Goal: Task Accomplishment & Management: Use online tool/utility

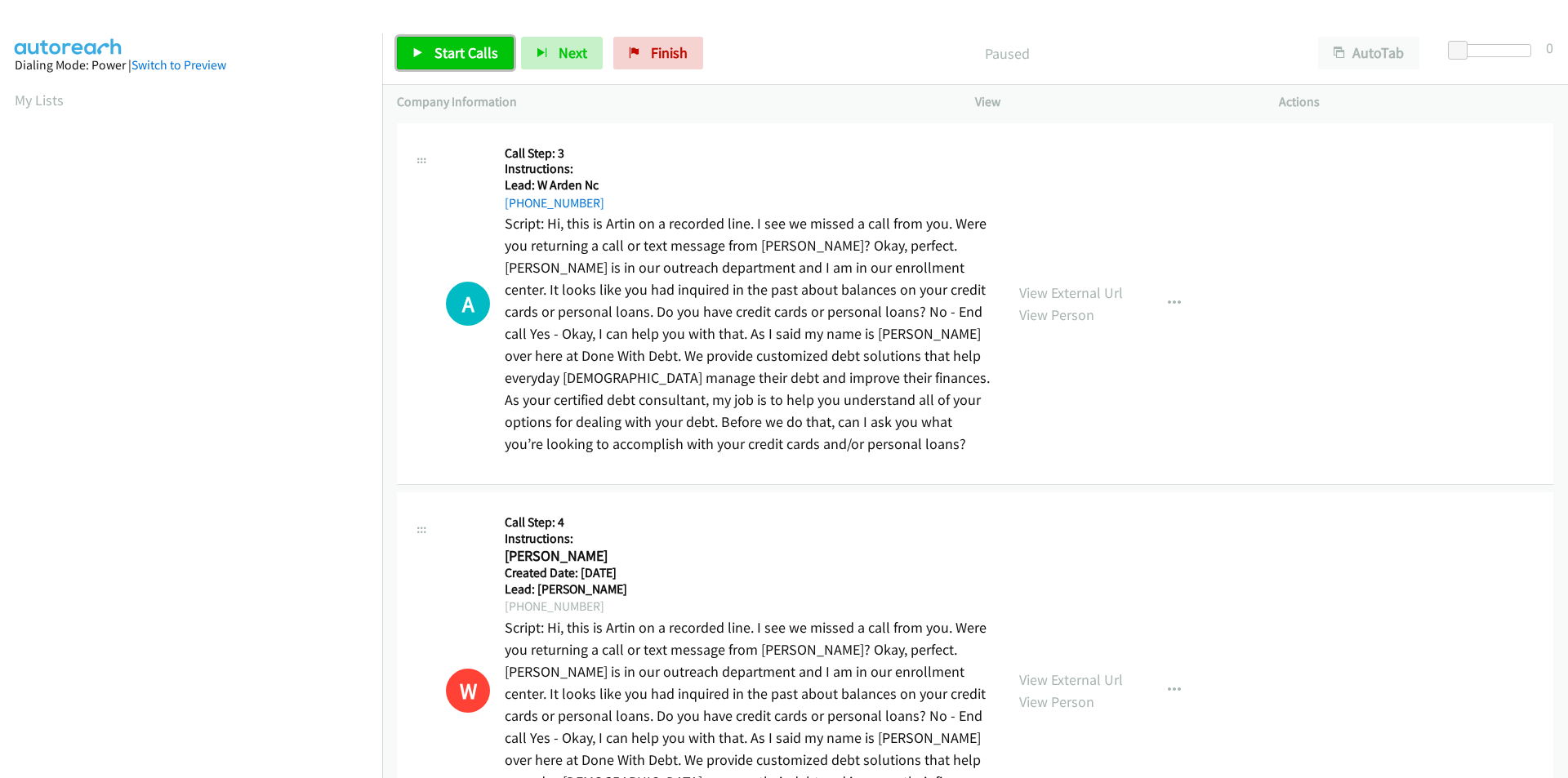
click at [475, 56] on span "Start Calls" at bounding box center [466, 52] width 64 height 19
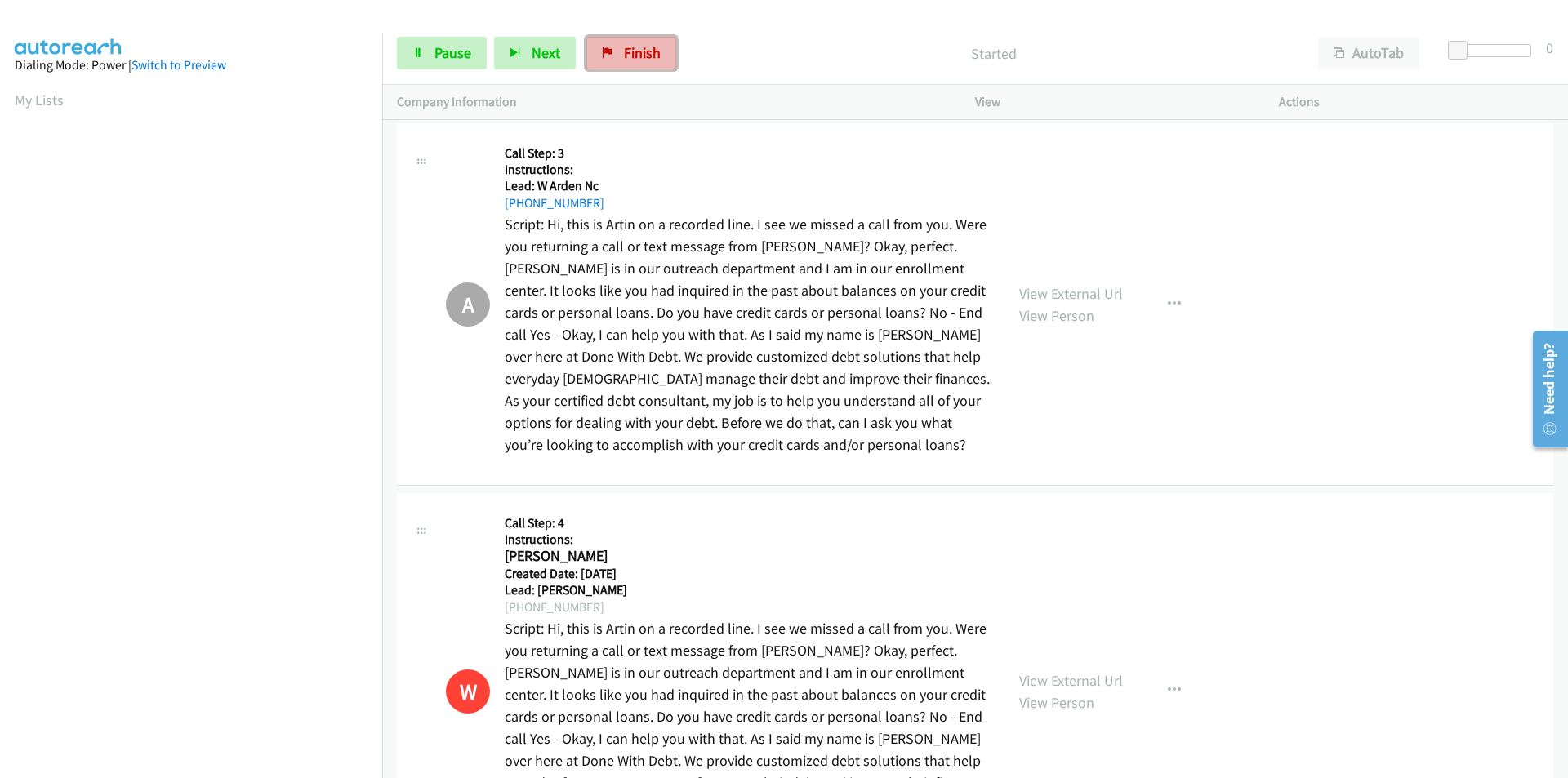
click at [607, 49] on icon at bounding box center [607, 54] width 12 height 12
click at [613, 66] on link "Finish" at bounding box center [631, 53] width 90 height 32
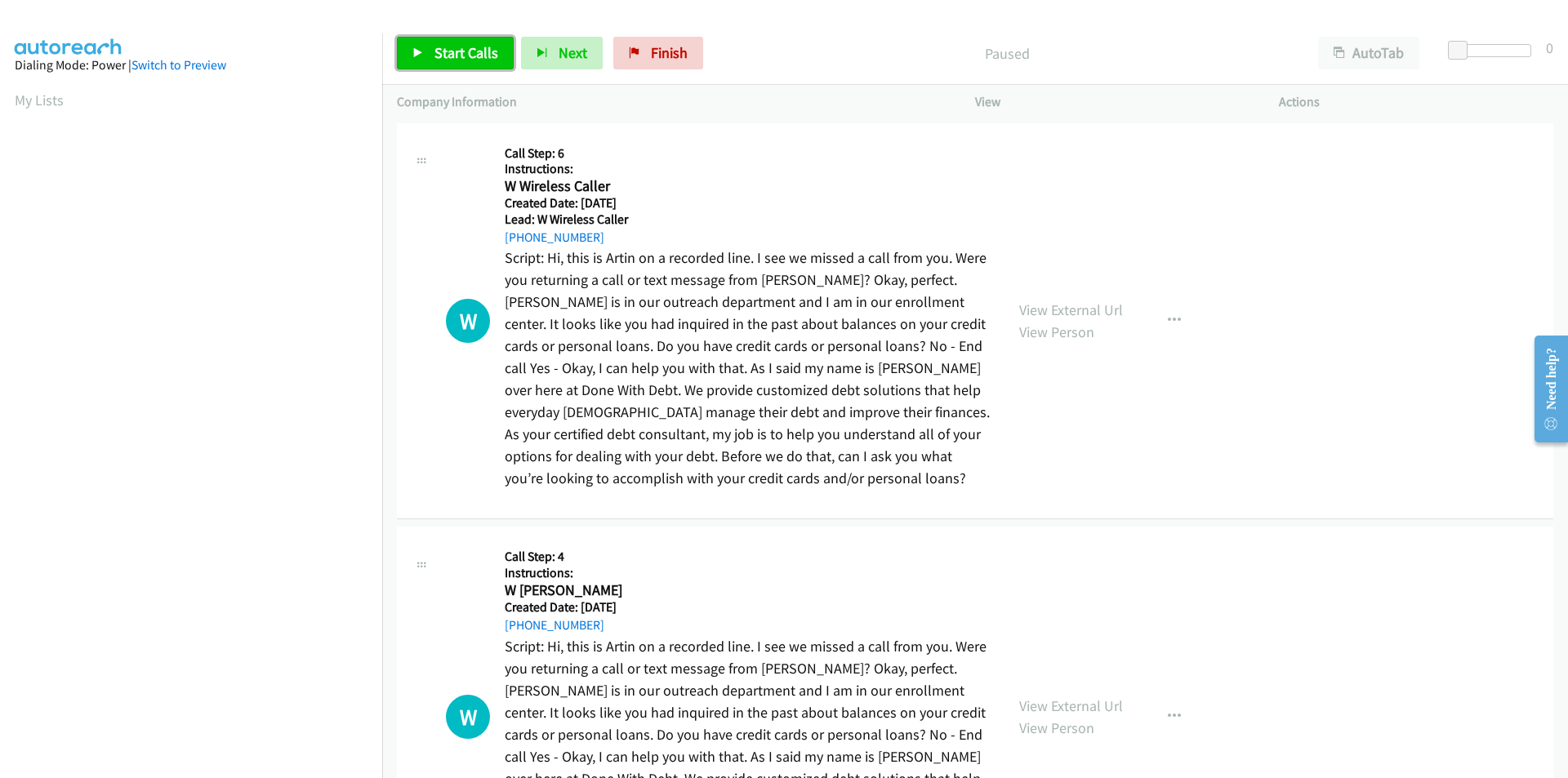
click at [440, 49] on span "Start Calls" at bounding box center [466, 52] width 64 height 19
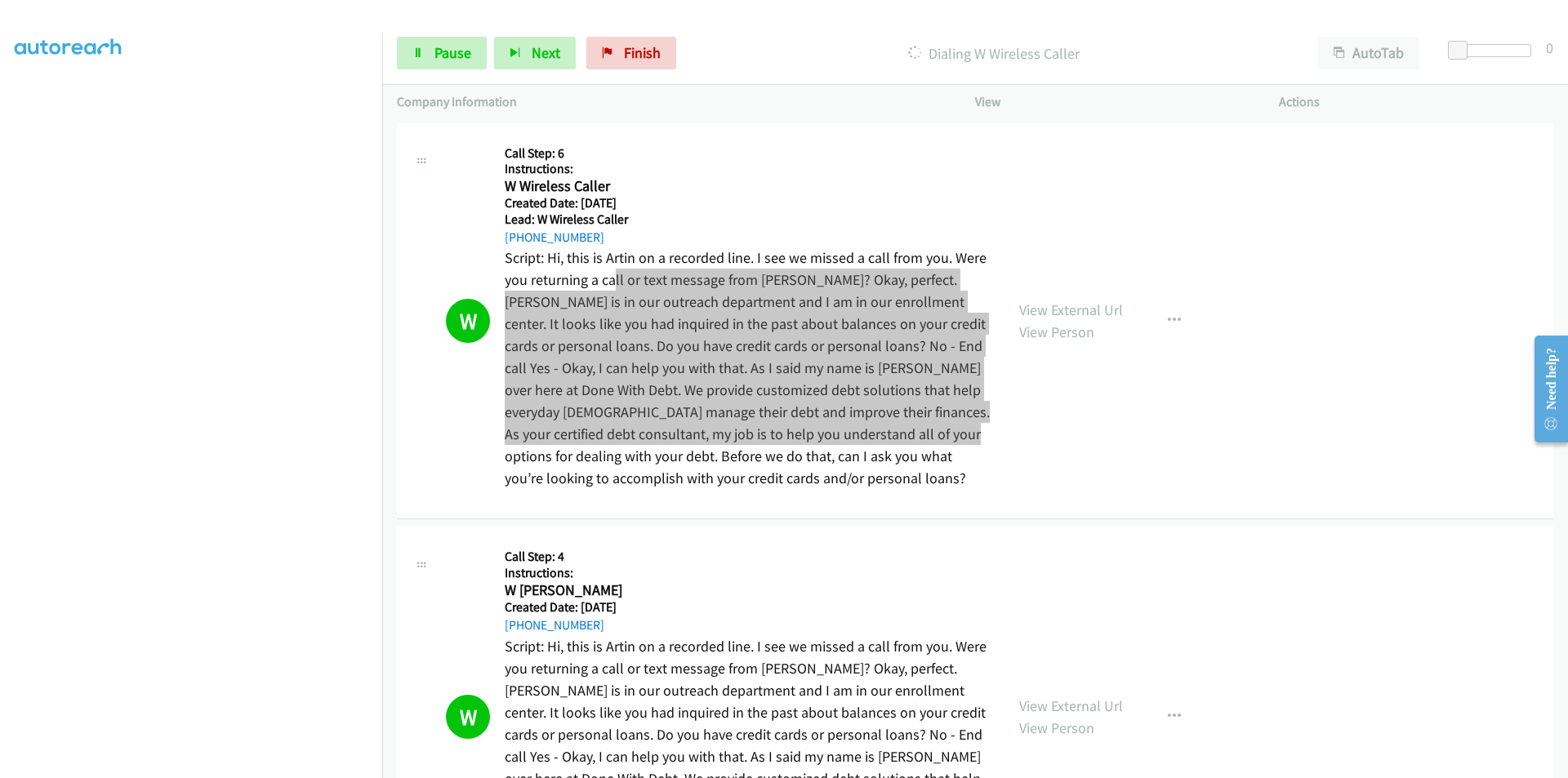
drag, startPoint x: 616, startPoint y: 287, endPoint x: 836, endPoint y: 441, distance: 268.5
click at [852, 441] on p "Script: Hi, this is Artin on a recorded line. I see we missed a call from you. …" at bounding box center [747, 367] width 485 height 242
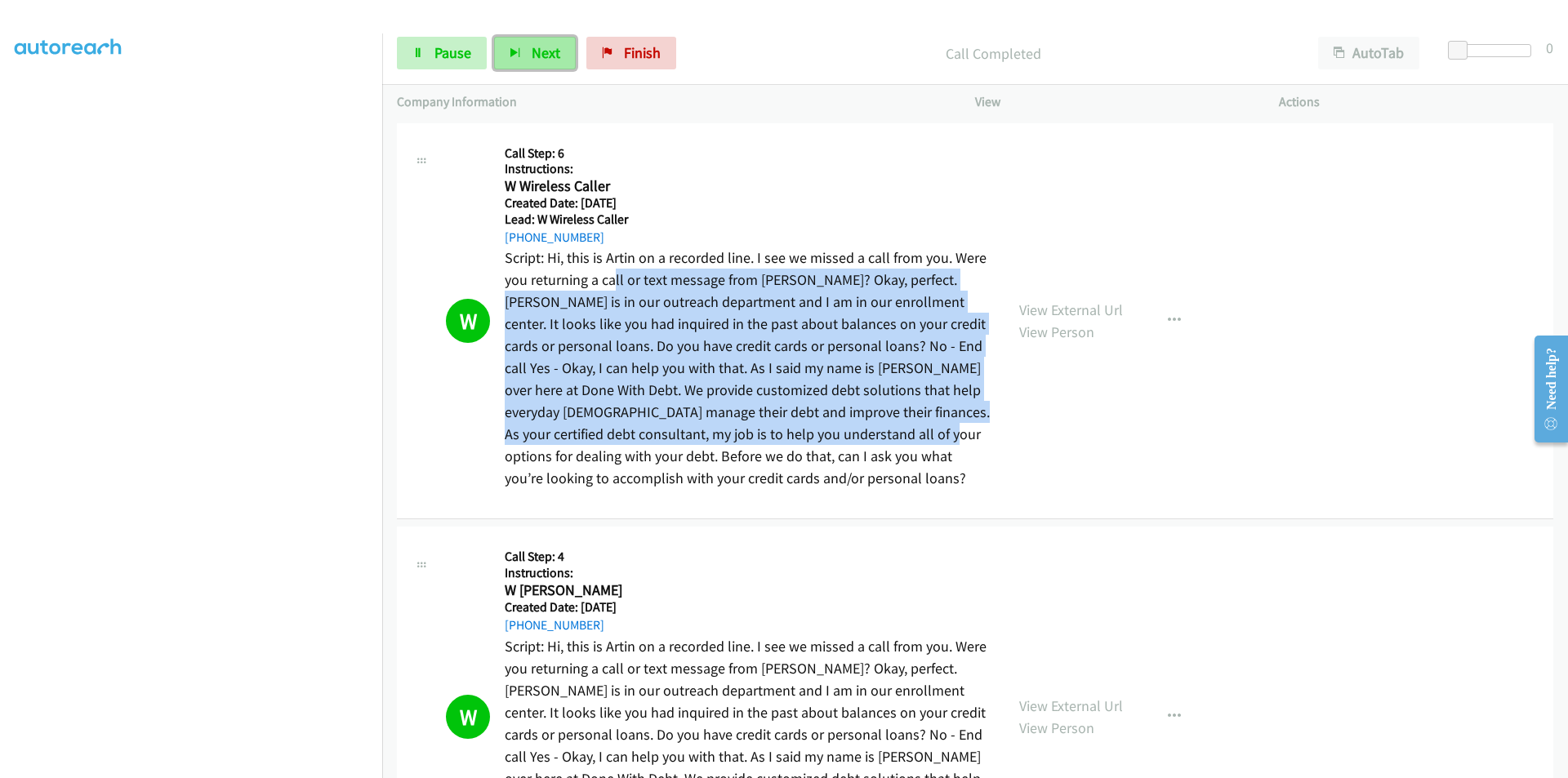
click at [538, 52] on span "Next" at bounding box center [546, 52] width 29 height 19
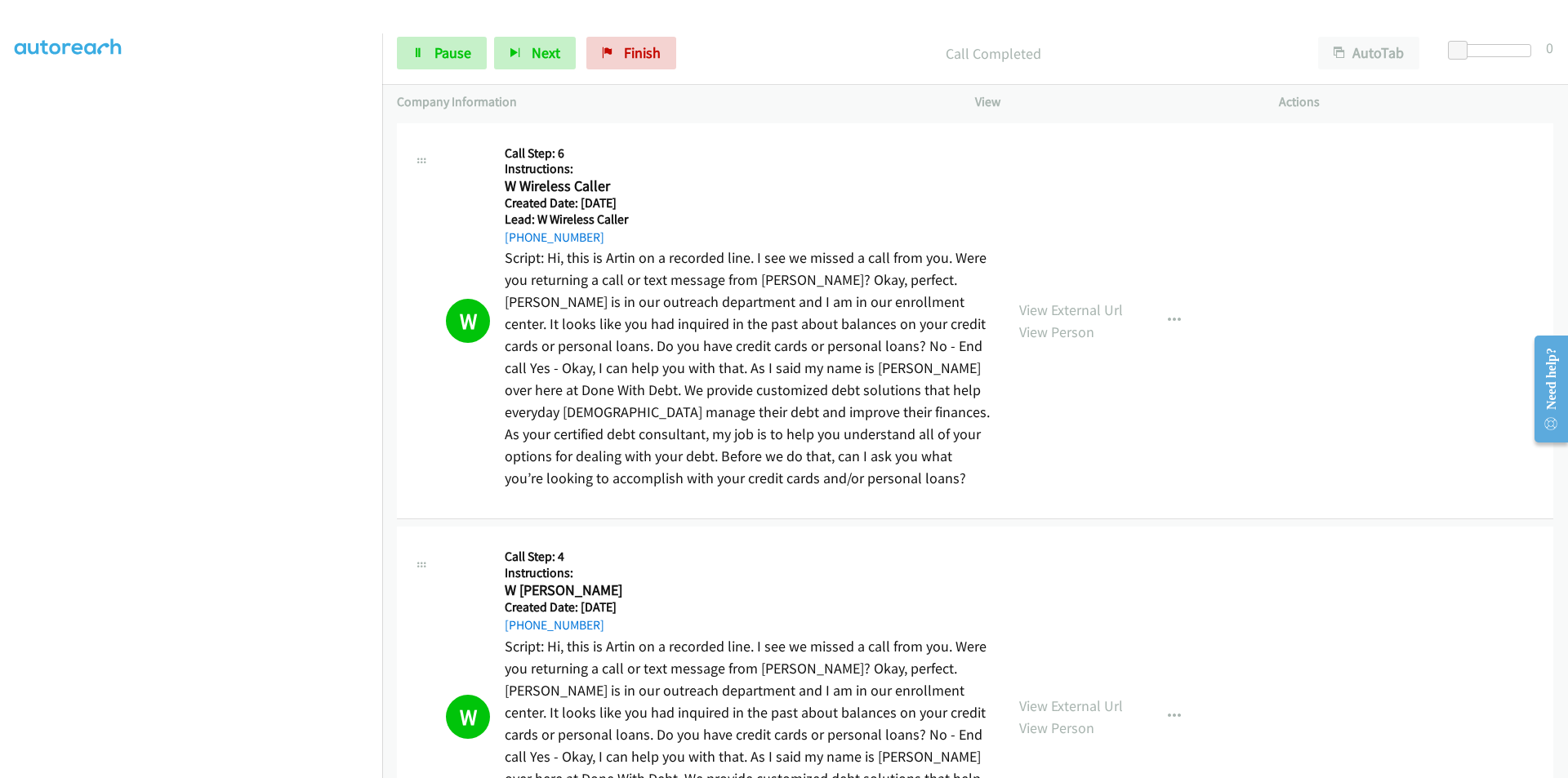
click at [1102, 434] on div "View External Url View Person View External Url Schedule/Manage Callback Skip C…" at bounding box center [1164, 321] width 319 height 366
click at [539, 66] on button "Next" at bounding box center [535, 53] width 82 height 32
click at [520, 42] on button "Next" at bounding box center [535, 53] width 82 height 32
click at [518, 64] on button "Next" at bounding box center [535, 53] width 82 height 32
drag, startPoint x: 602, startPoint y: 41, endPoint x: 882, endPoint y: 83, distance: 283.1
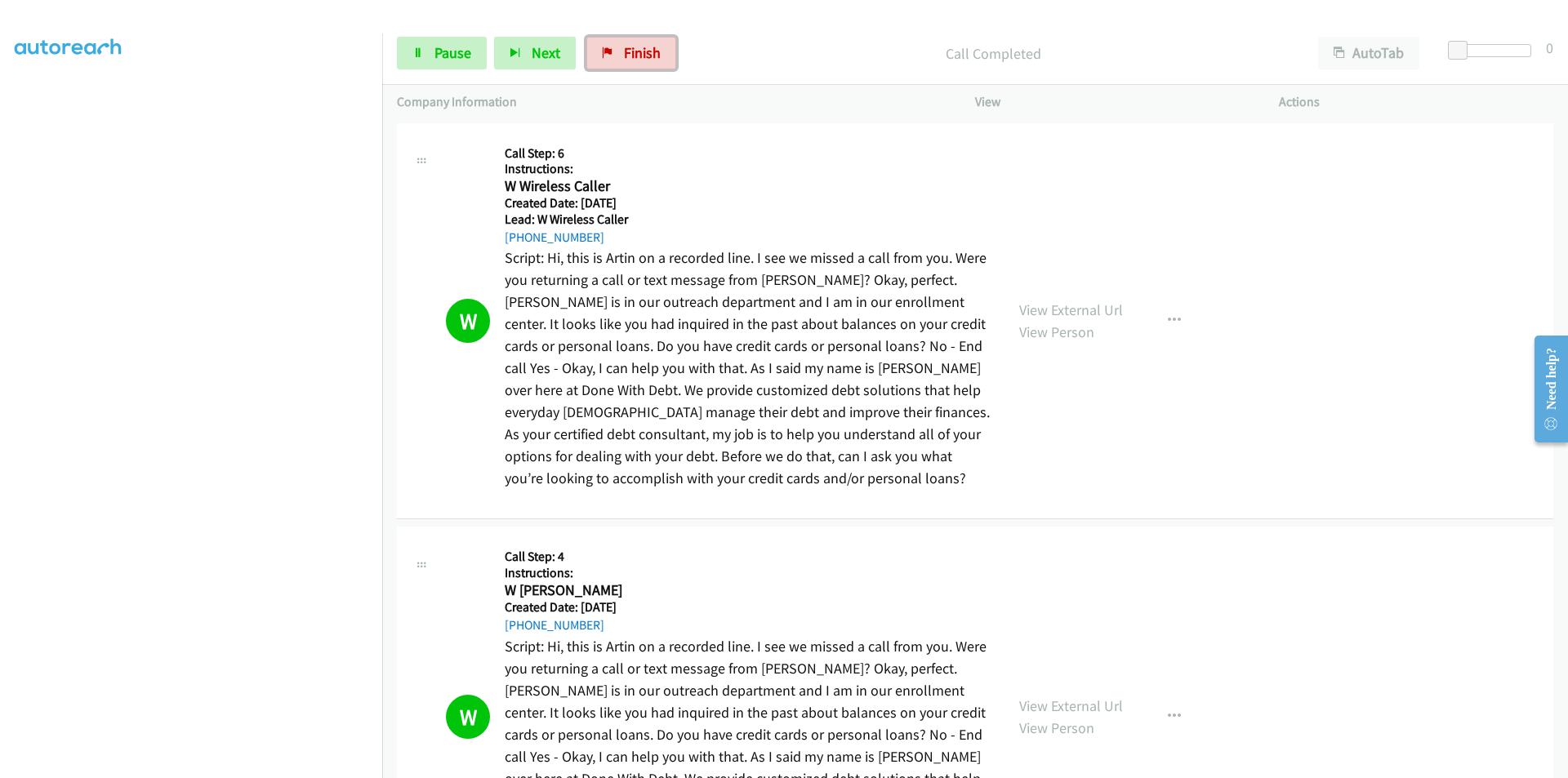
click at [602, 41] on link "Finish" at bounding box center [631, 53] width 90 height 32
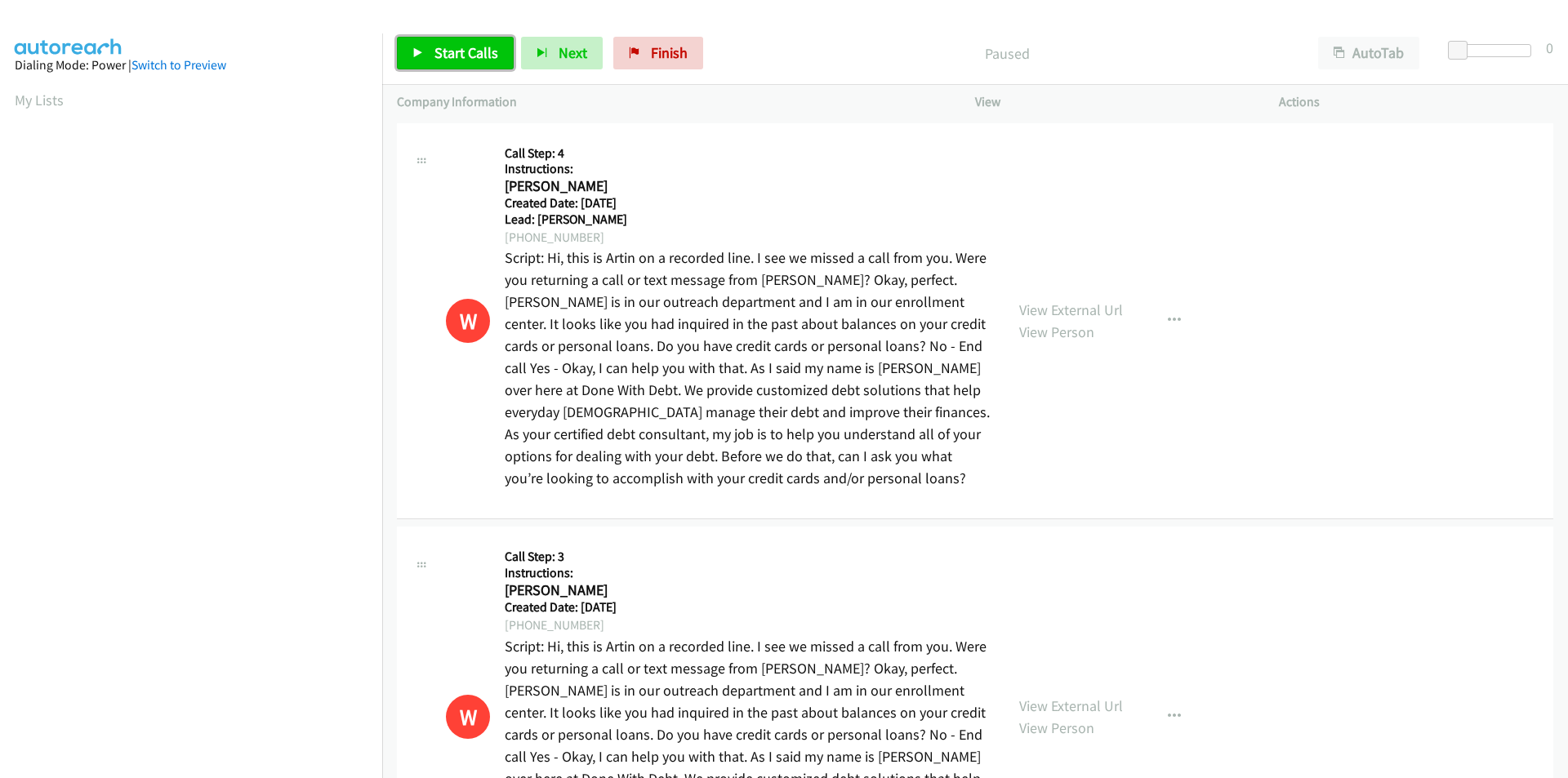
click at [437, 57] on span "Start Calls" at bounding box center [466, 52] width 64 height 19
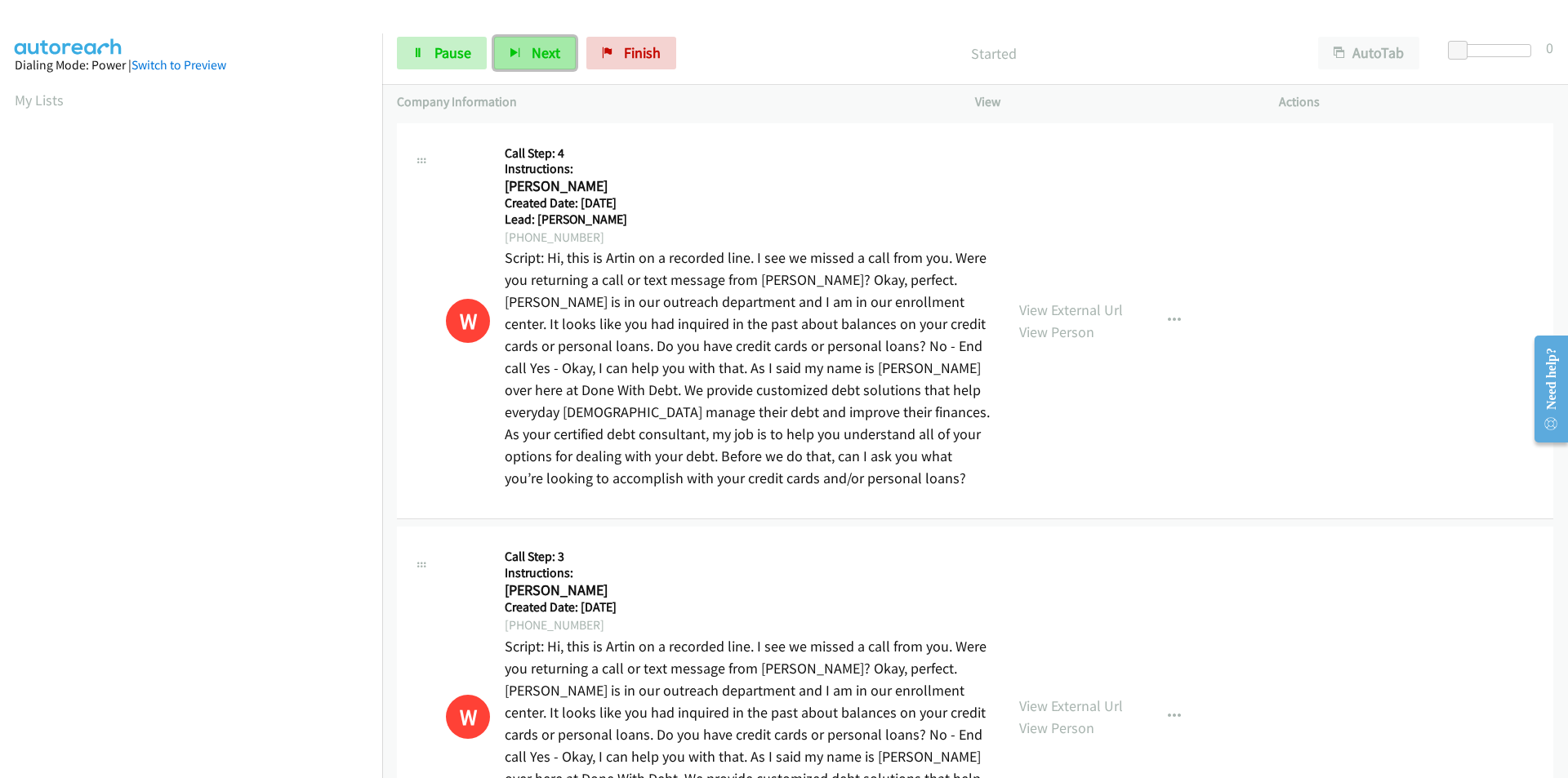
click at [509, 44] on button "Next" at bounding box center [535, 53] width 82 height 32
click at [514, 57] on icon "button" at bounding box center [515, 54] width 12 height 12
click at [521, 60] on button "Next" at bounding box center [535, 53] width 82 height 32
click at [516, 56] on icon "button" at bounding box center [515, 54] width 12 height 12
click at [460, 51] on span "Pause" at bounding box center [452, 52] width 37 height 19
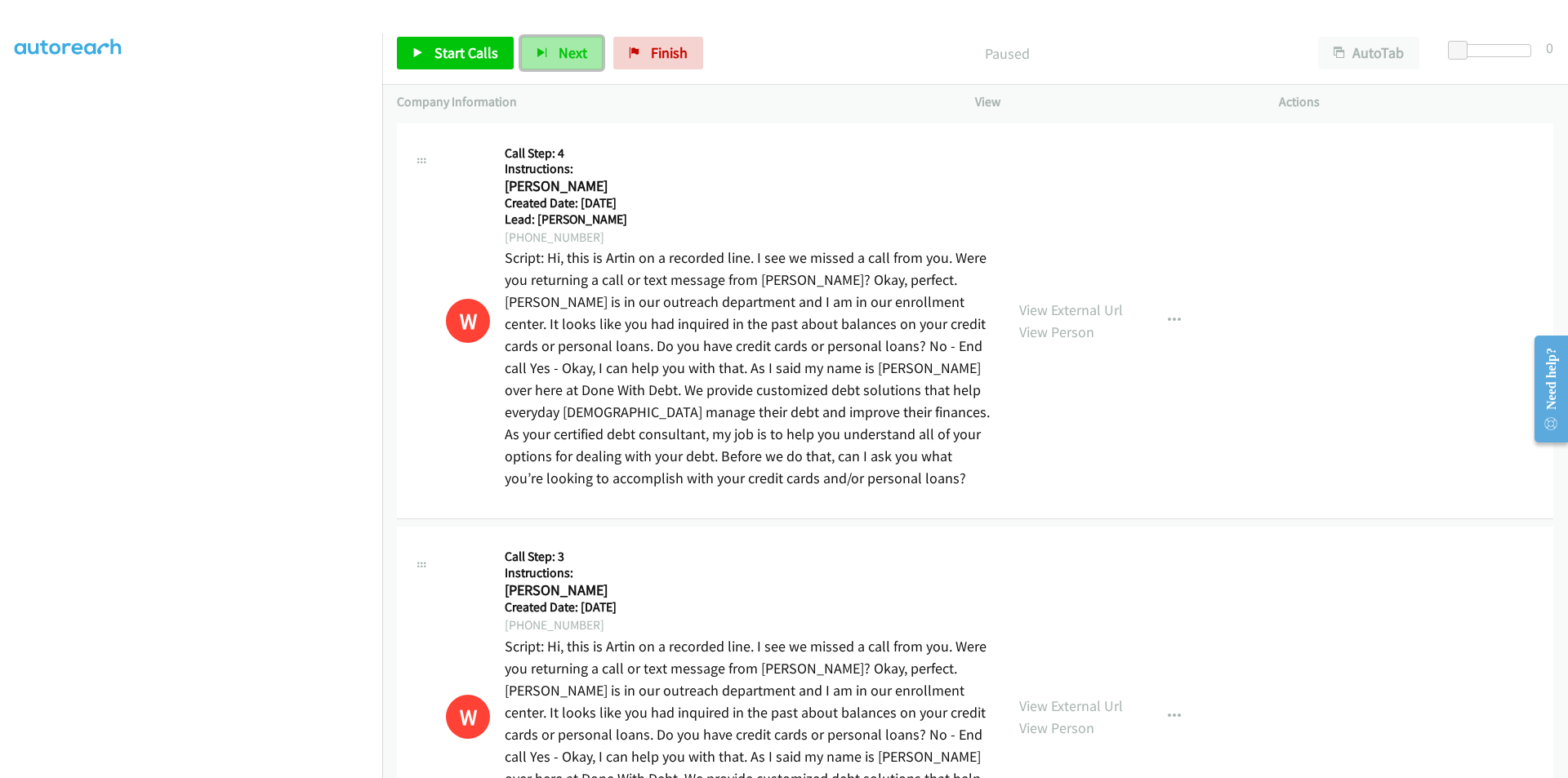
click at [553, 50] on button "Next" at bounding box center [562, 53] width 82 height 32
click at [565, 51] on span "Next" at bounding box center [573, 52] width 29 height 19
click at [469, 57] on span "Start Calls" at bounding box center [466, 52] width 64 height 19
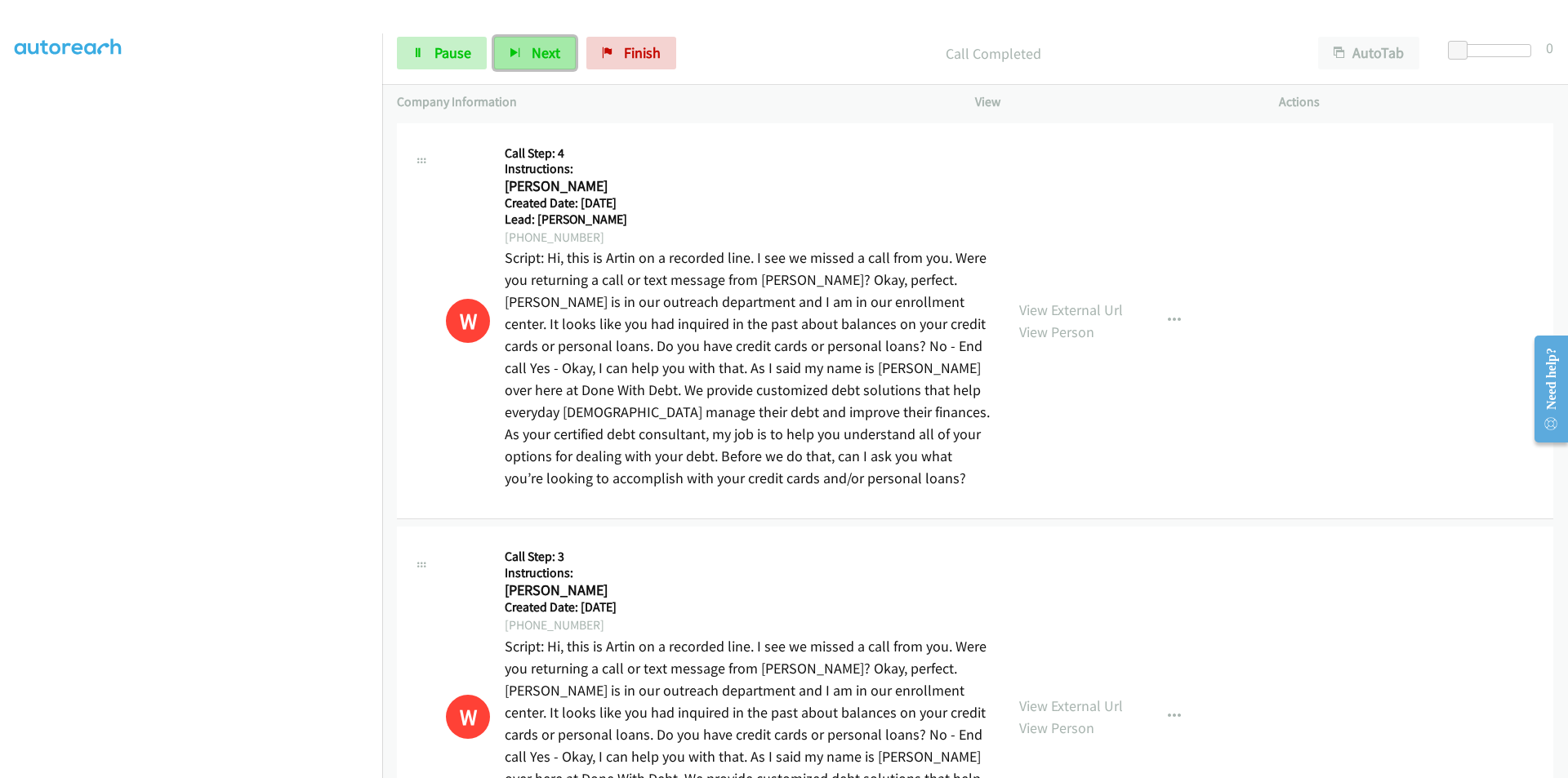
click at [529, 57] on button "Next" at bounding box center [535, 53] width 82 height 32
click at [531, 56] on span "Next" at bounding box center [546, 52] width 29 height 19
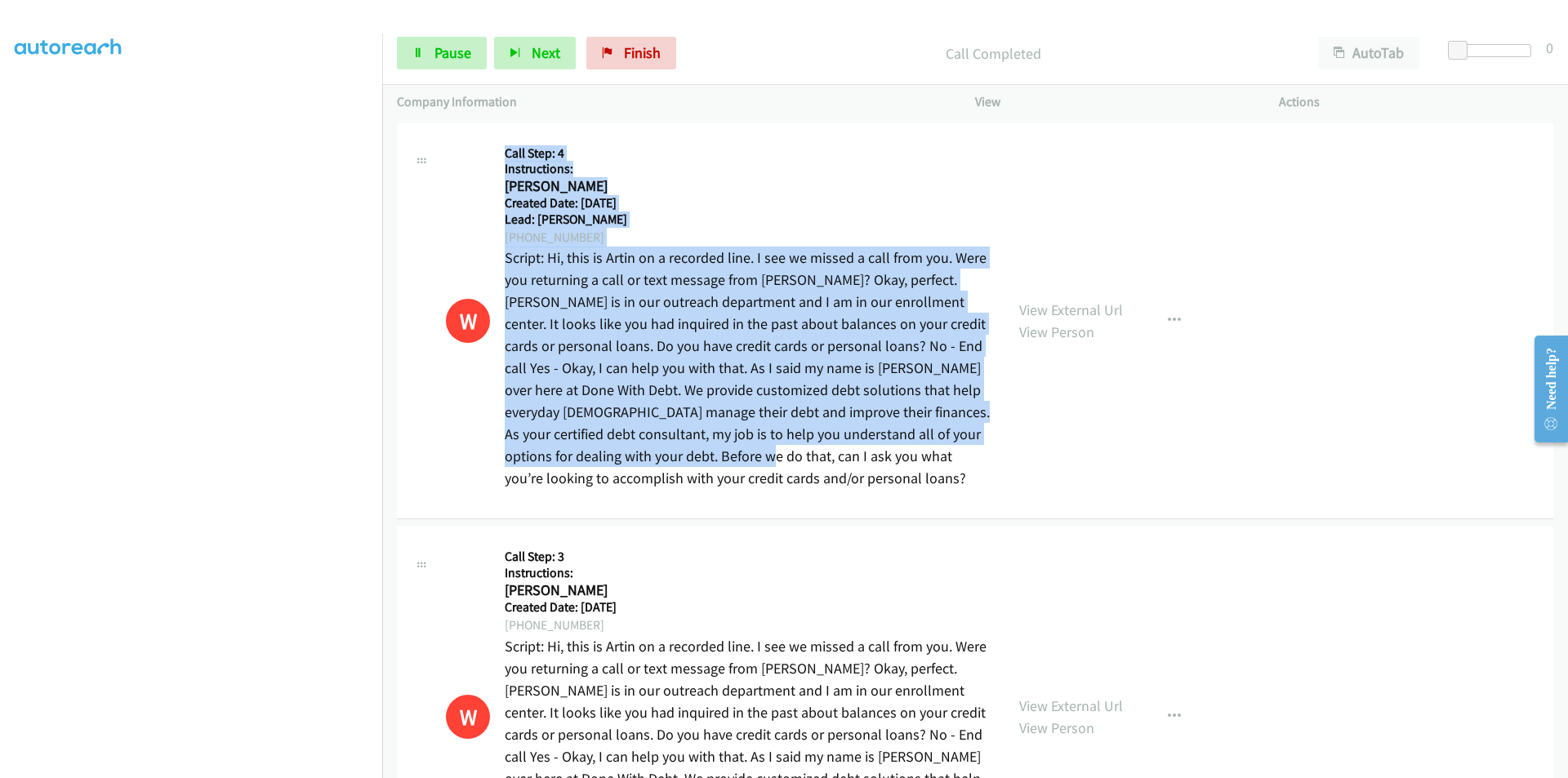
drag, startPoint x: 495, startPoint y: 149, endPoint x: 682, endPoint y: 467, distance: 368.9
click at [682, 467] on div "W Callback Scheduled Call Step: 4 Instructions: [PERSON_NAME] America/Los_Angel…" at bounding box center [718, 321] width 544 height 366
click at [682, 467] on p "Script: Hi, this is Artin on a recorded line. I see we missed a call from you. …" at bounding box center [747, 367] width 485 height 242
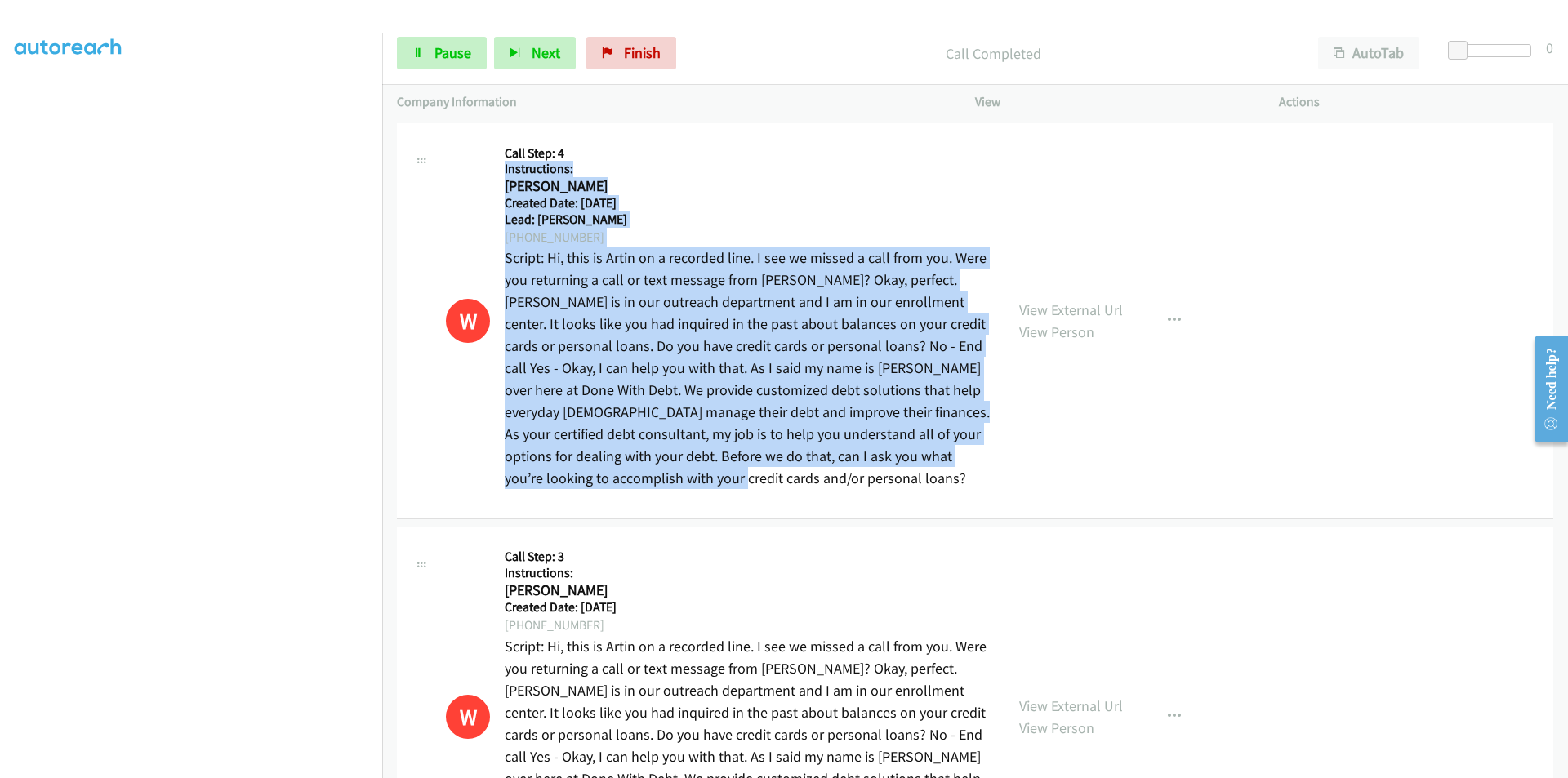
drag, startPoint x: 679, startPoint y: 482, endPoint x: 488, endPoint y: 171, distance: 365.0
click at [488, 171] on div "W Callback Scheduled Call Step: 4 Instructions: [PERSON_NAME] America/Los_Angel…" at bounding box center [718, 321] width 544 height 366
